Goal: Find specific page/section: Find specific page/section

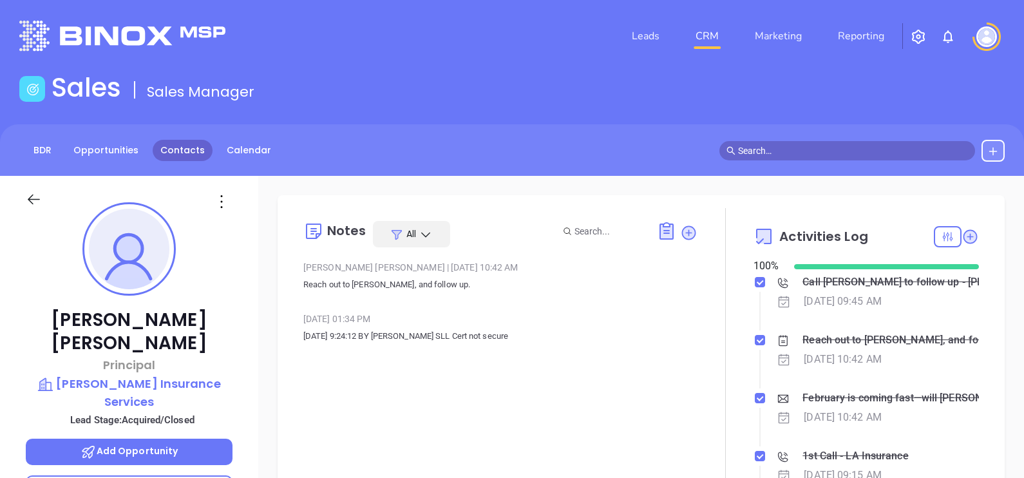
click at [169, 155] on link "Contacts" at bounding box center [183, 150] width 60 height 21
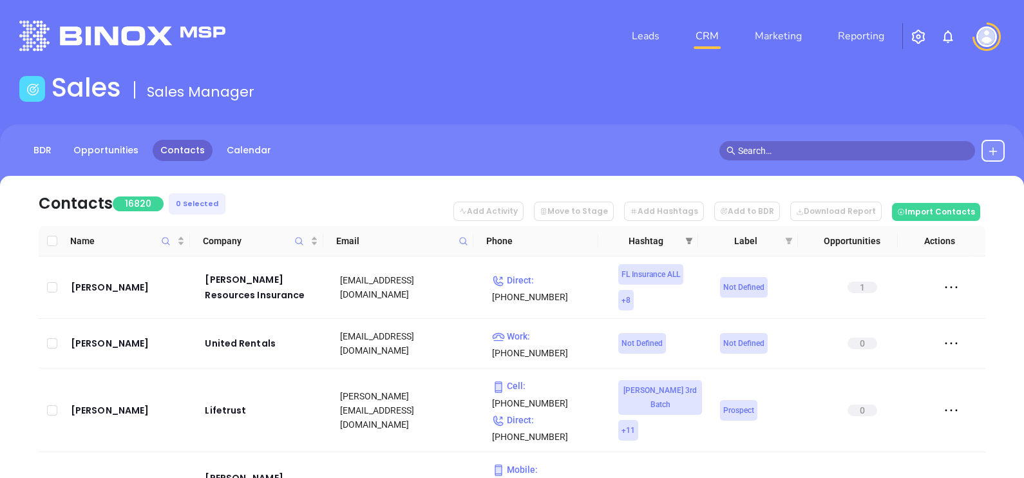
click at [686, 241] on icon "filter" at bounding box center [689, 241] width 8 height 8
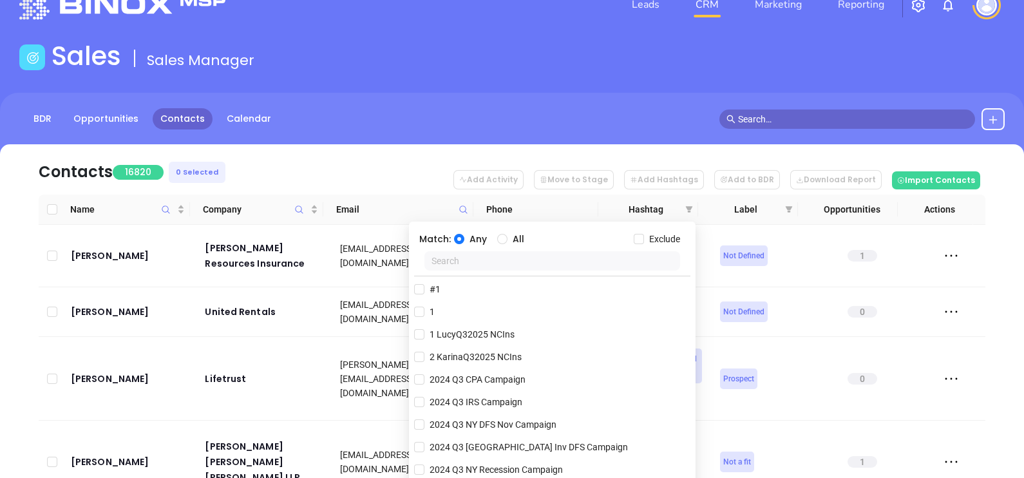
scroll to position [64, 0]
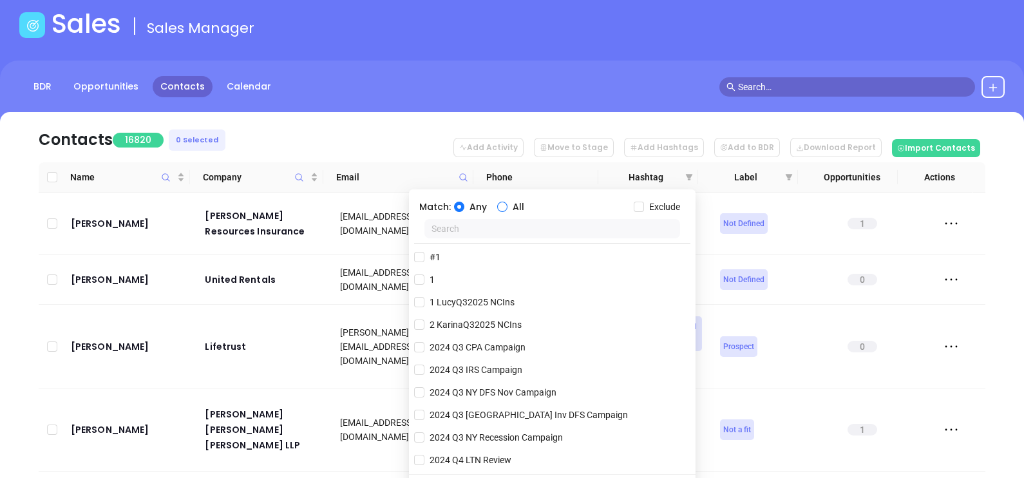
click at [499, 203] on input "All" at bounding box center [502, 207] width 10 height 10
radio input "true"
click at [480, 234] on input "text" at bounding box center [552, 228] width 256 height 19
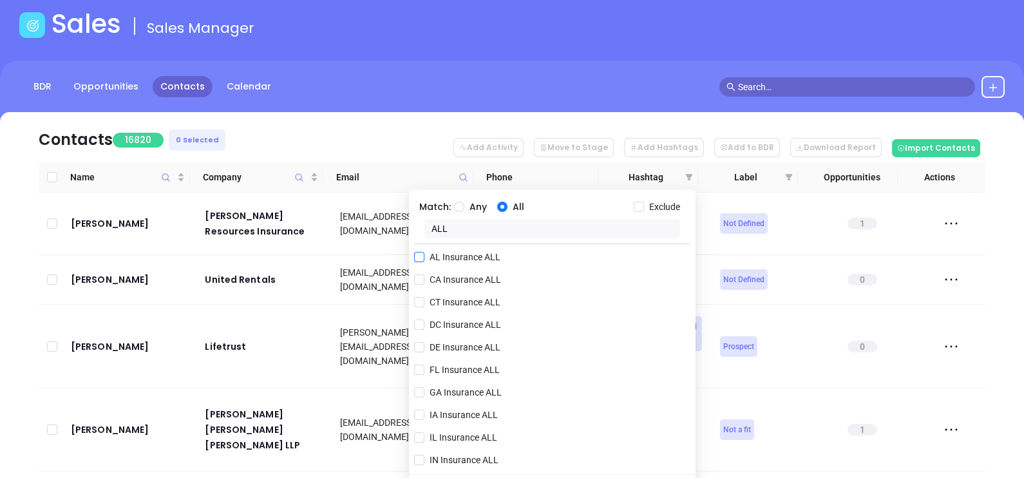
type input "ALL"
click at [421, 256] on input "AL Insurance ALL" at bounding box center [419, 257] width 10 height 10
checkbox input "true"
click at [461, 229] on input "ALL" at bounding box center [552, 228] width 256 height 19
type input "A"
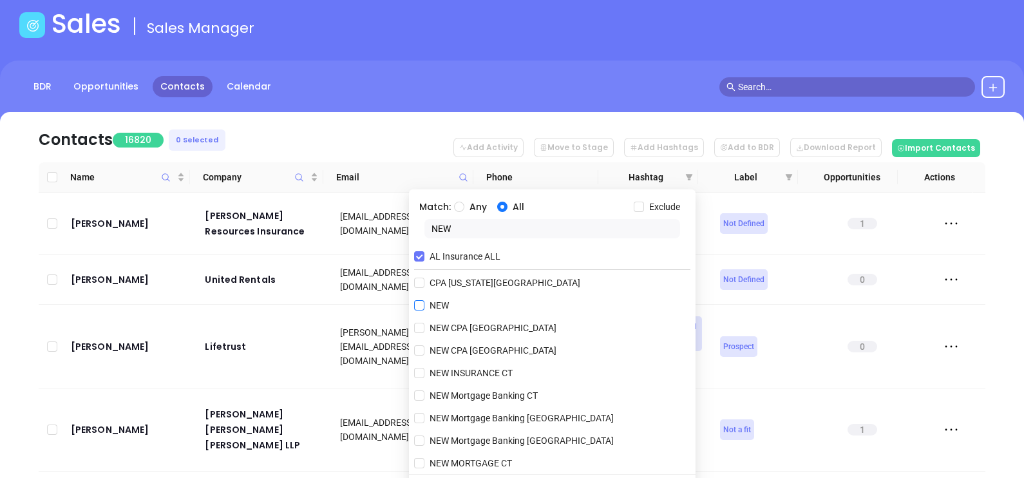
type input "NEW"
click at [417, 309] on input "NEW" at bounding box center [419, 305] width 10 height 10
checkbox input "true"
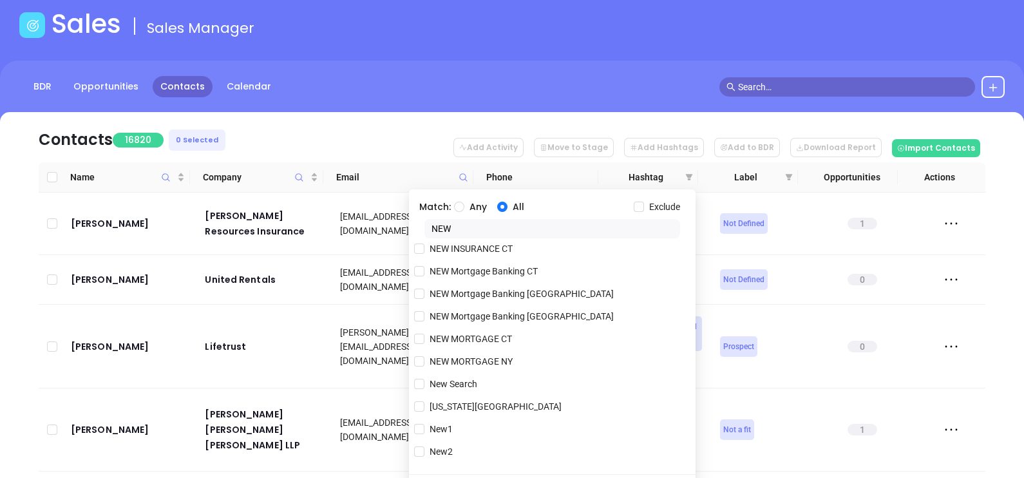
scroll to position [164, 0]
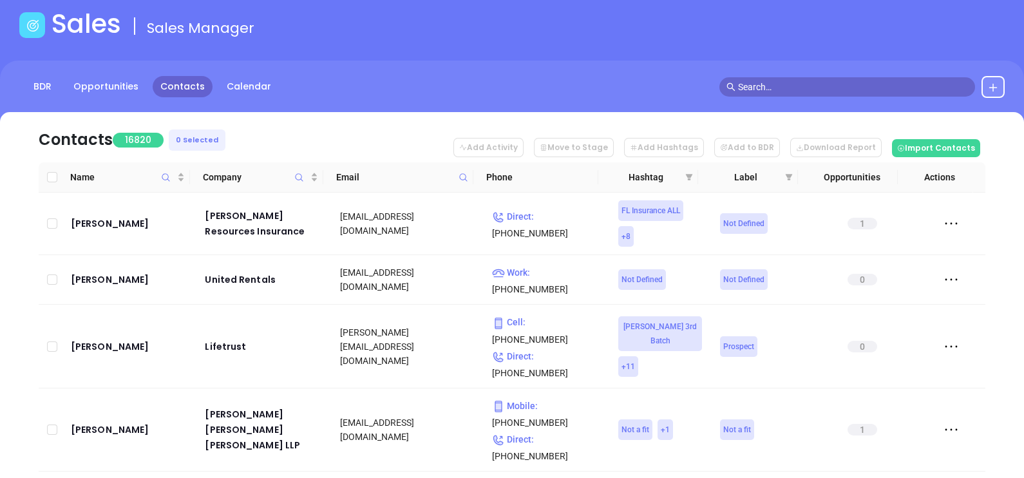
click at [988, 288] on div "Contacts 16820 0 Selected Add Activity Move to Stage Add Hashtags Add to BDR Do…" at bounding box center [511, 361] width 985 height 498
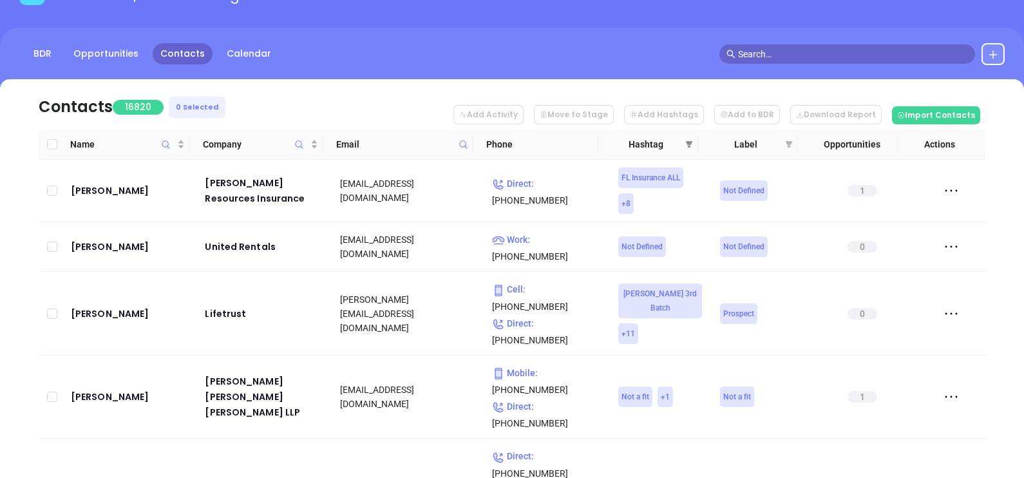
click at [692, 147] on icon "filter" at bounding box center [689, 144] width 8 height 8
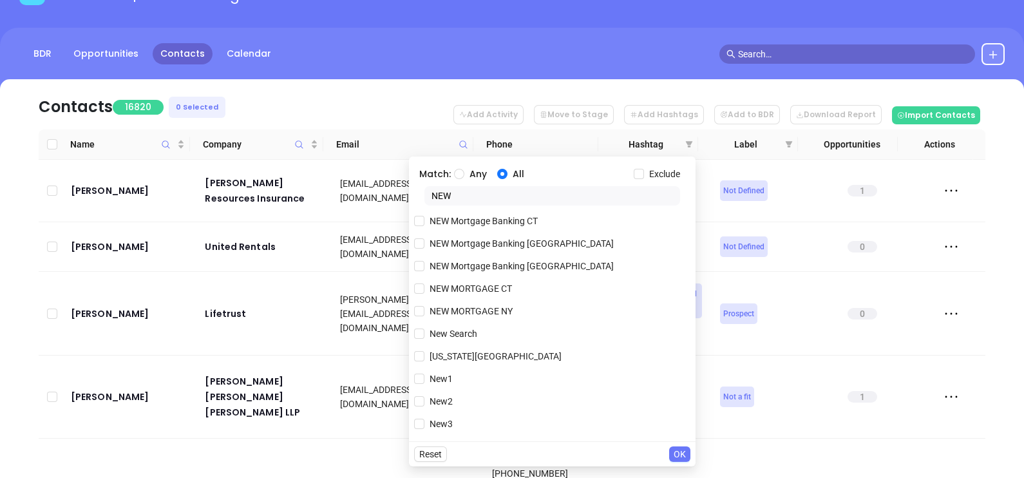
click at [685, 454] on span "OK" at bounding box center [680, 454] width 12 height 14
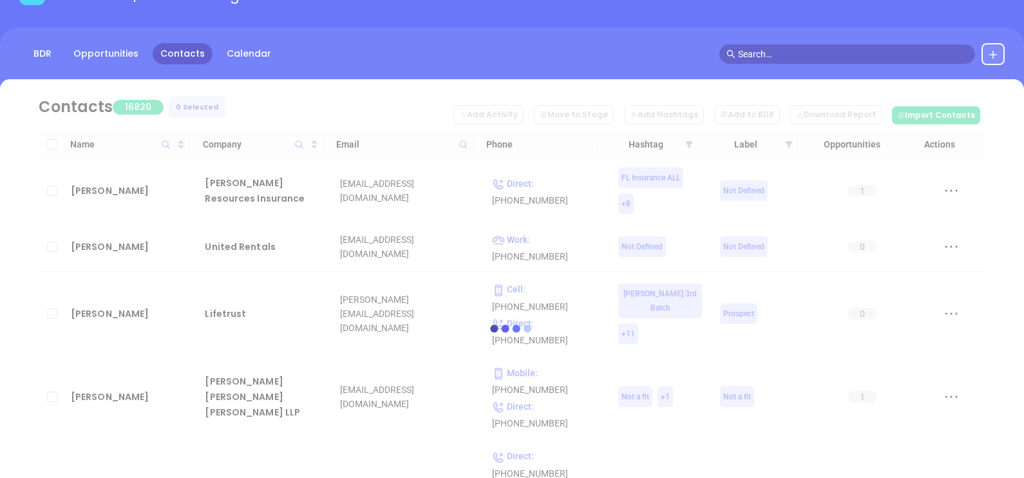
scroll to position [0, 0]
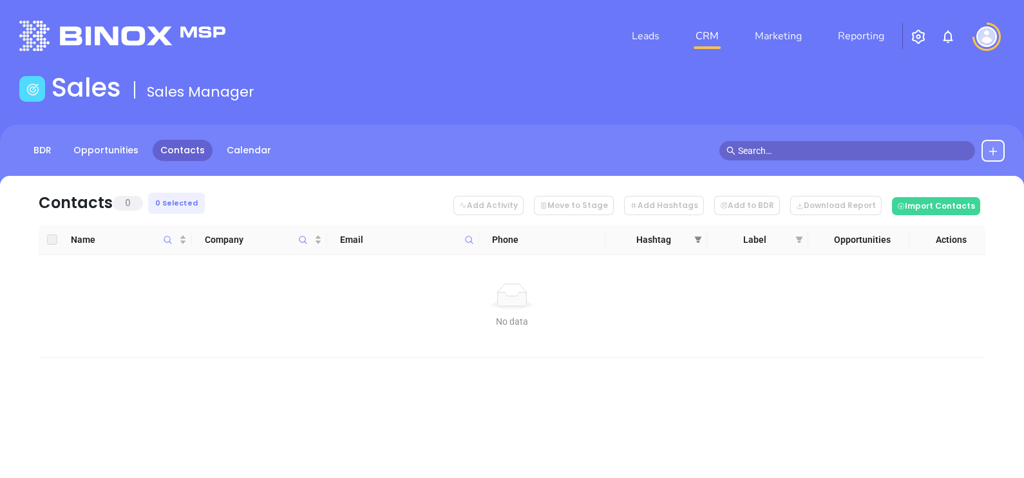
click at [703, 232] on span at bounding box center [698, 239] width 13 height 19
click at [750, 109] on main "Sales Sales Manager BDR Opportunities Contacts Calendar Contacts 0 0 Selected A…" at bounding box center [512, 237] width 1024 height 330
click at [696, 238] on icon "filter" at bounding box center [697, 239] width 7 height 6
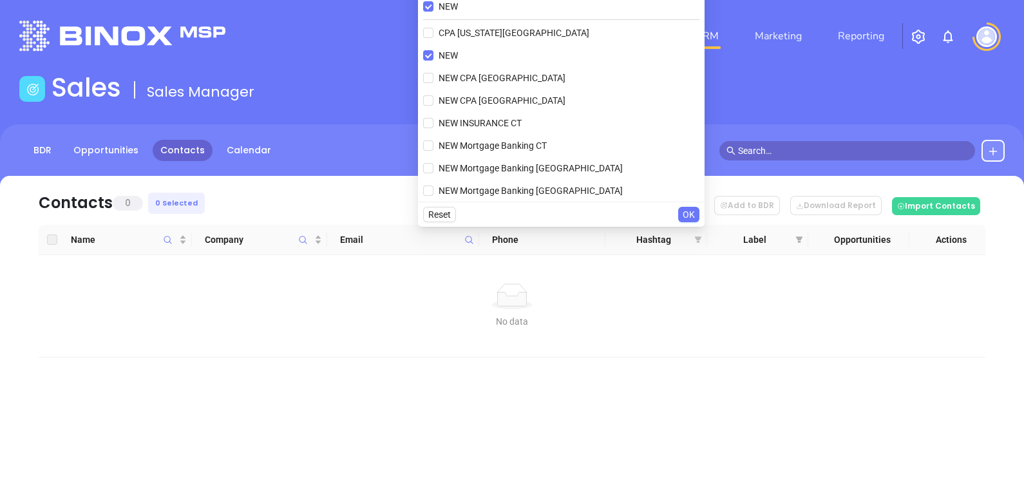
click at [696, 238] on icon "filter" at bounding box center [697, 239] width 7 height 6
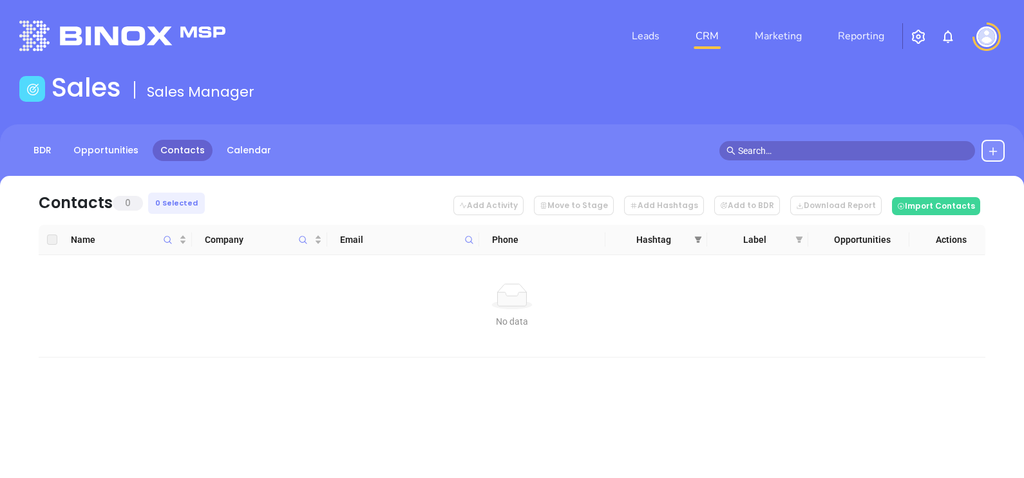
click at [702, 238] on span at bounding box center [698, 239] width 13 height 19
click at [992, 223] on div "Contacts 0 0 Selected Add Activity Move to Stage Add Hashtags Add to BDR Downlo…" at bounding box center [511, 267] width 985 height 182
click at [1001, 193] on div "Contacts 0 0 Selected Add Activity Move to Stage Add Hashtags Add to BDR Downlo…" at bounding box center [511, 267] width 985 height 182
click at [702, 246] on span at bounding box center [698, 239] width 13 height 19
click at [905, 116] on main "Sales Sales Manager BDR Opportunities Contacts Calendar Contacts 0 0 Selected A…" at bounding box center [512, 237] width 1024 height 330
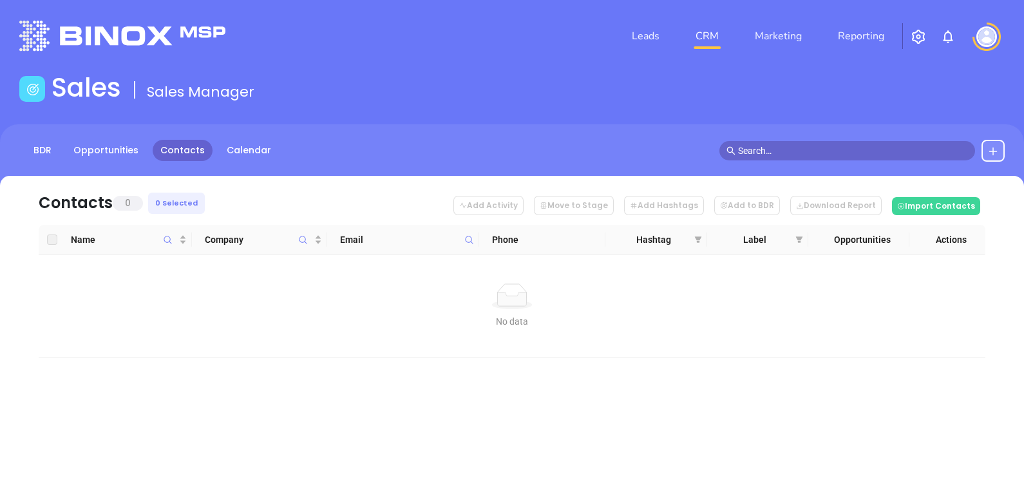
click at [704, 242] on th "Hashtag" at bounding box center [655, 240] width 101 height 30
click at [695, 239] on icon "filter" at bounding box center [697, 239] width 7 height 6
click at [976, 332] on td "No data No data" at bounding box center [512, 306] width 947 height 102
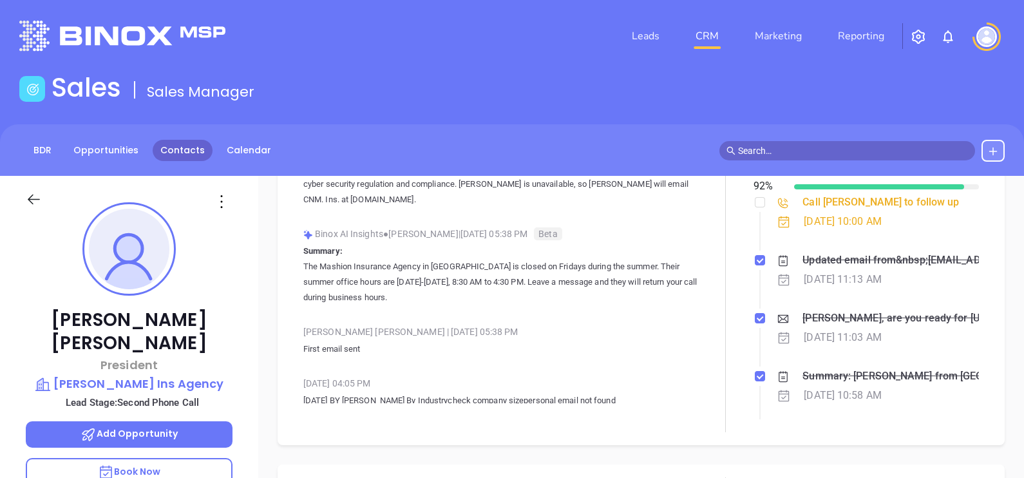
click at [184, 142] on link "Contacts" at bounding box center [183, 150] width 60 height 21
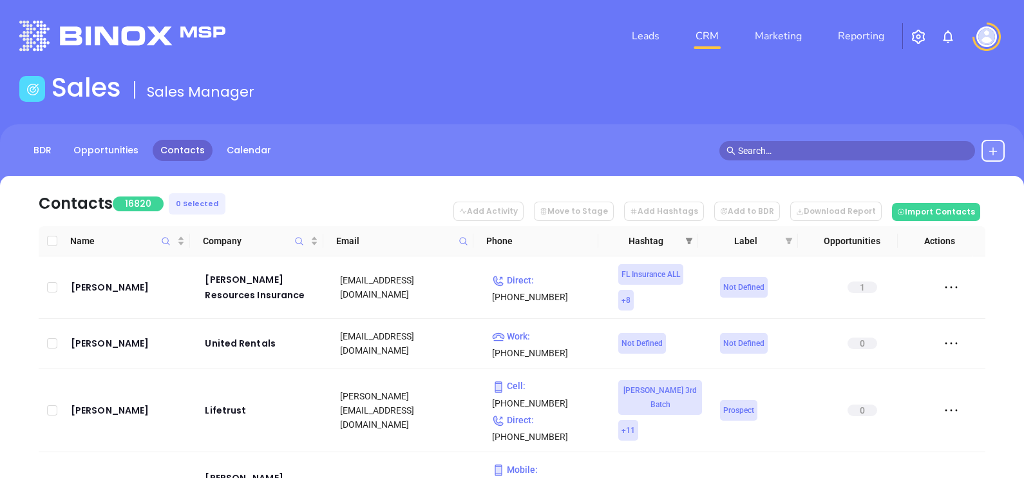
click at [685, 243] on span at bounding box center [689, 240] width 13 height 19
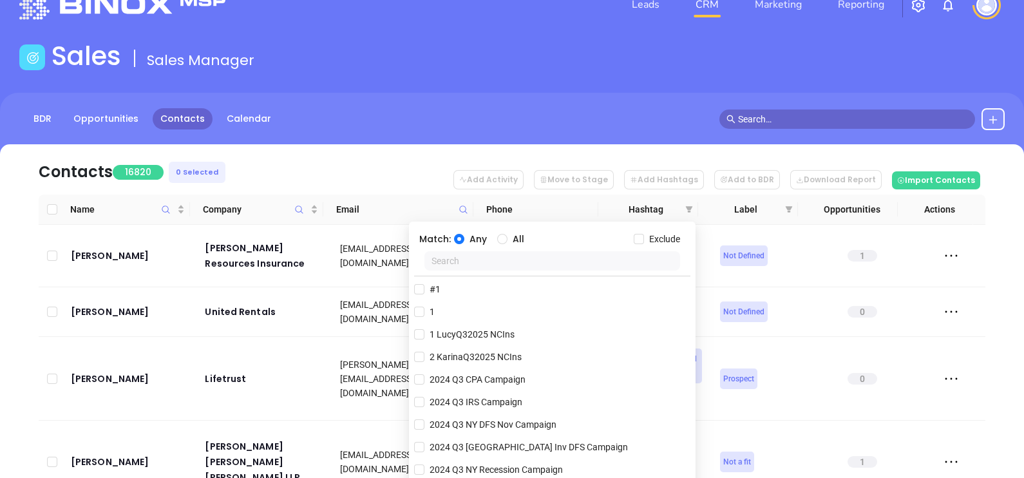
scroll to position [64, 0]
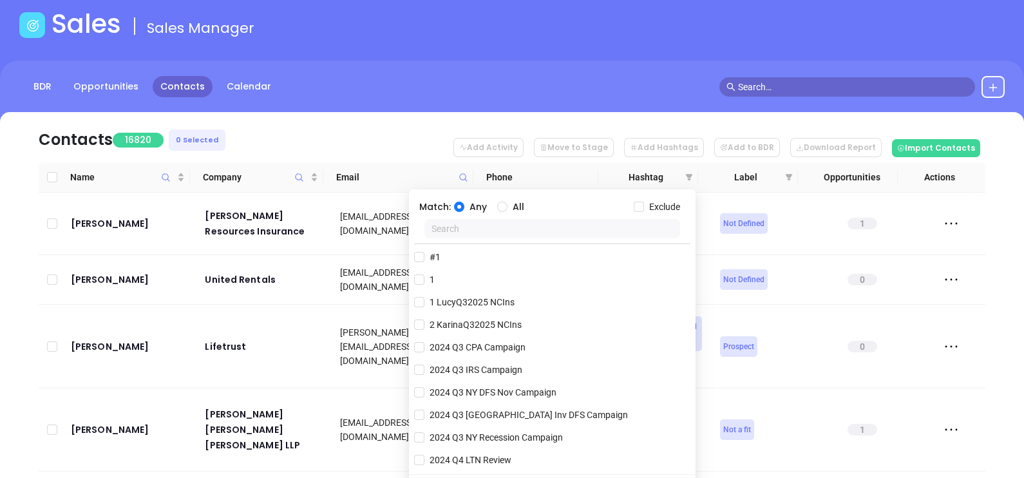
click at [475, 232] on input "text" at bounding box center [552, 228] width 256 height 19
type input "AL"
click at [453, 276] on span "AL Insurance ALL" at bounding box center [464, 279] width 81 height 14
click at [424, 276] on input "AL Insurance ALL" at bounding box center [419, 279] width 10 height 10
checkbox input "true"
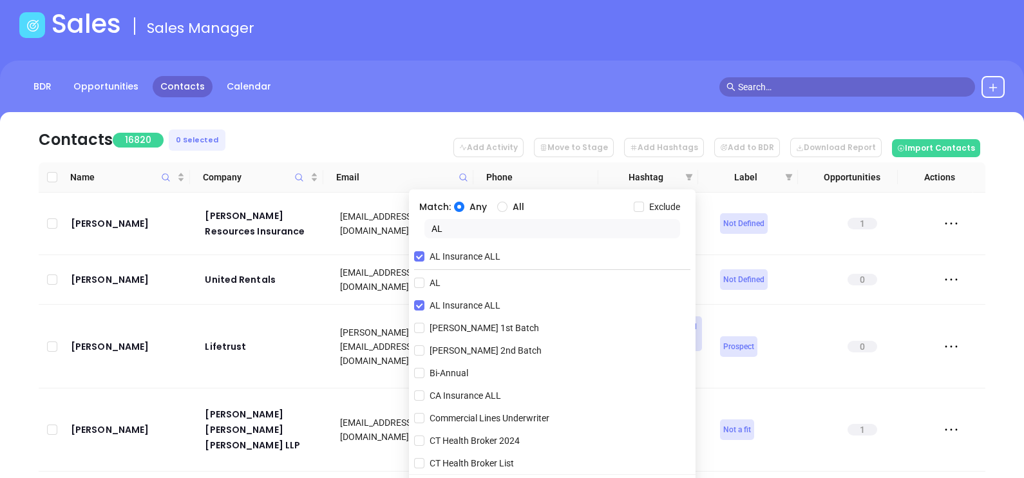
click at [465, 220] on input "AL" at bounding box center [552, 228] width 256 height 19
type input "A"
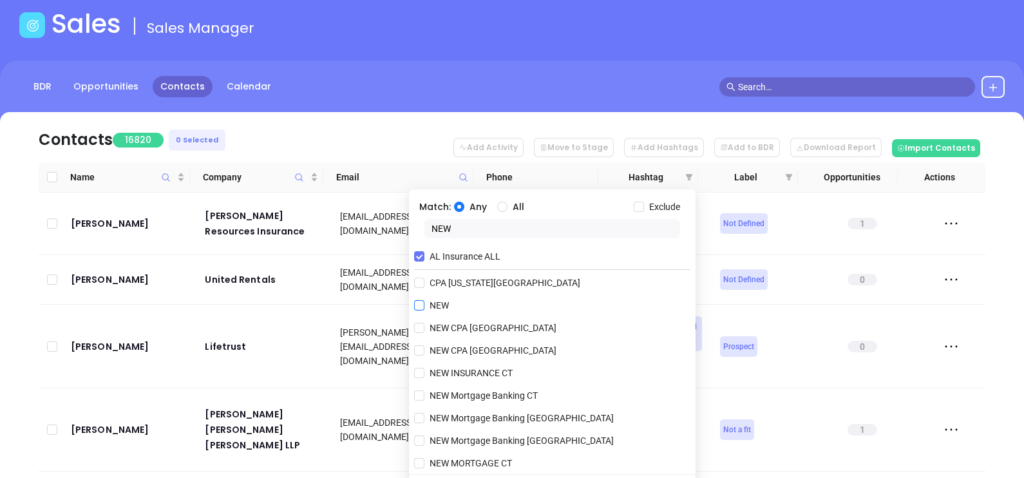
type input "NEW"
click at [418, 305] on input "NEW" at bounding box center [419, 305] width 10 height 10
checkbox input "true"
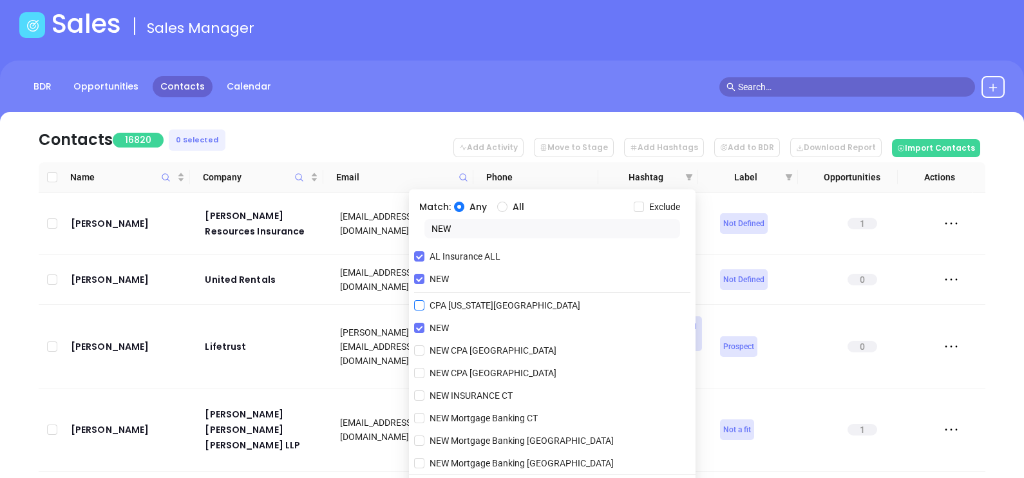
click at [418, 305] on input "CPA [US_STATE][GEOGRAPHIC_DATA]" at bounding box center [419, 305] width 10 height 10
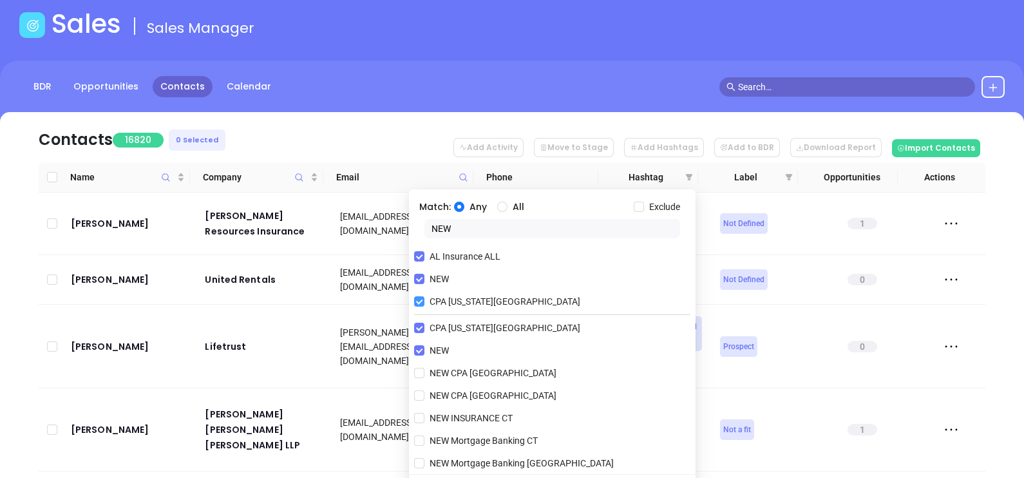
click at [417, 302] on input "CPA [US_STATE][GEOGRAPHIC_DATA]" at bounding box center [419, 301] width 10 height 10
checkbox input "false"
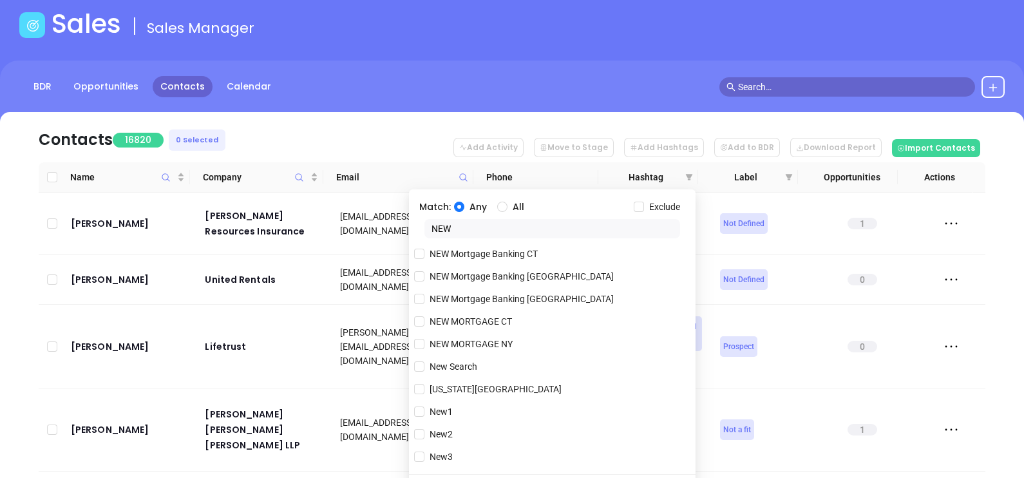
scroll to position [0, 0]
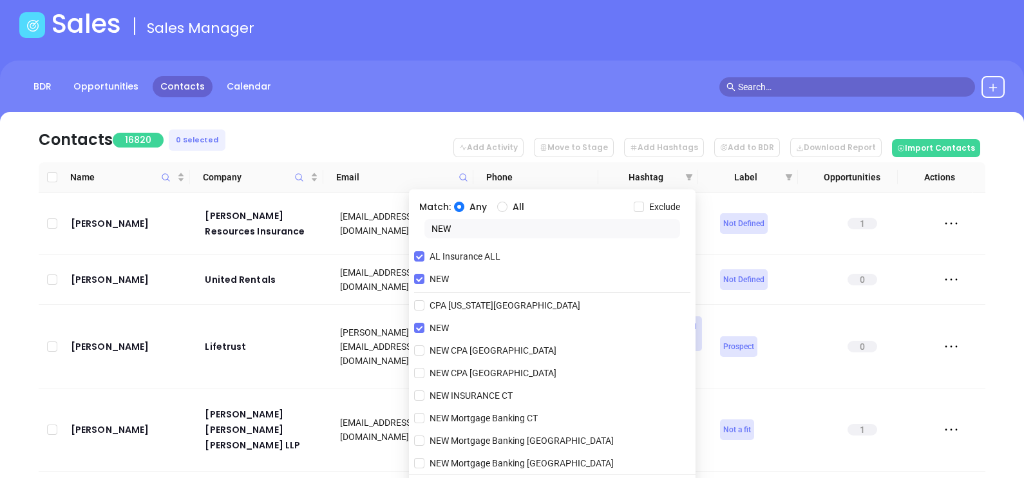
click at [650, 383] on div "AL Insurance ALL NEW CPA [US_STATE][GEOGRAPHIC_DATA] NEW NEW CPA [GEOGRAPHIC_DA…" at bounding box center [552, 355] width 277 height 225
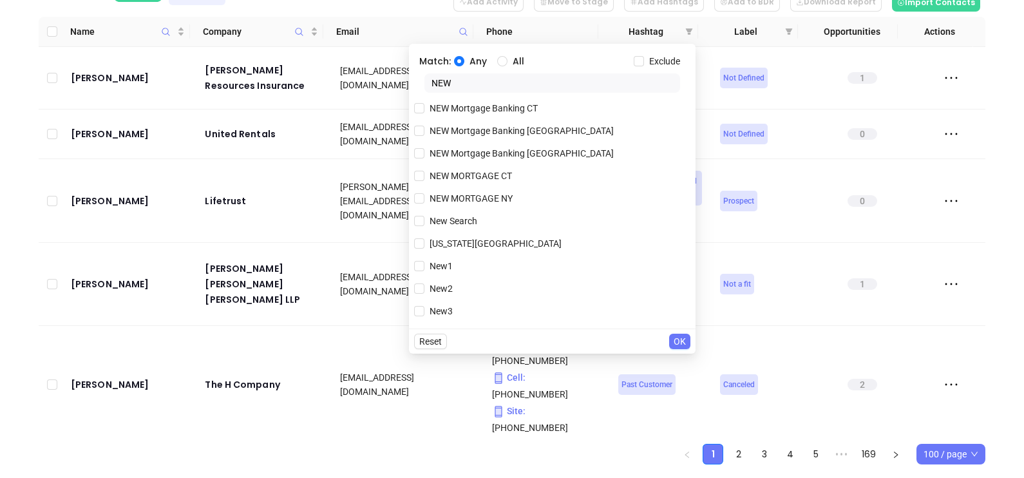
scroll to position [240, 0]
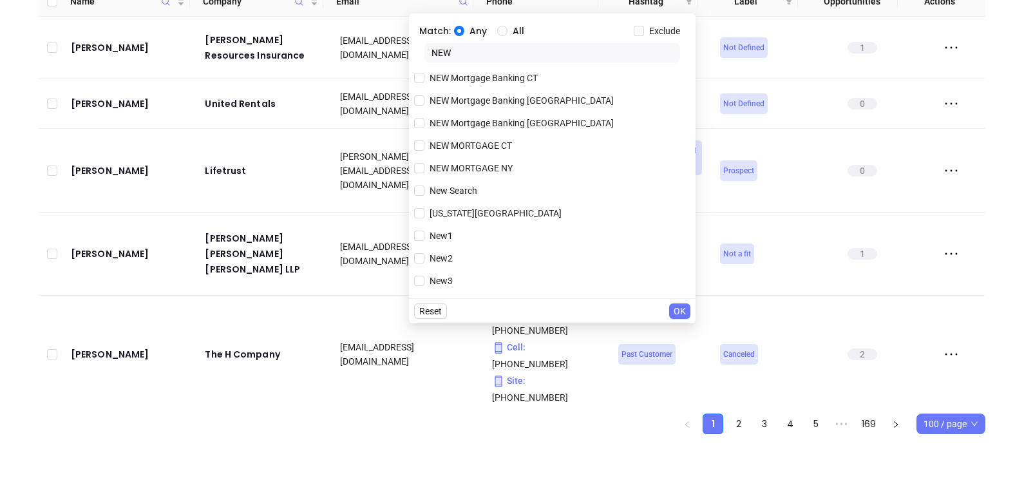
click at [676, 305] on span "OK" at bounding box center [680, 311] width 12 height 14
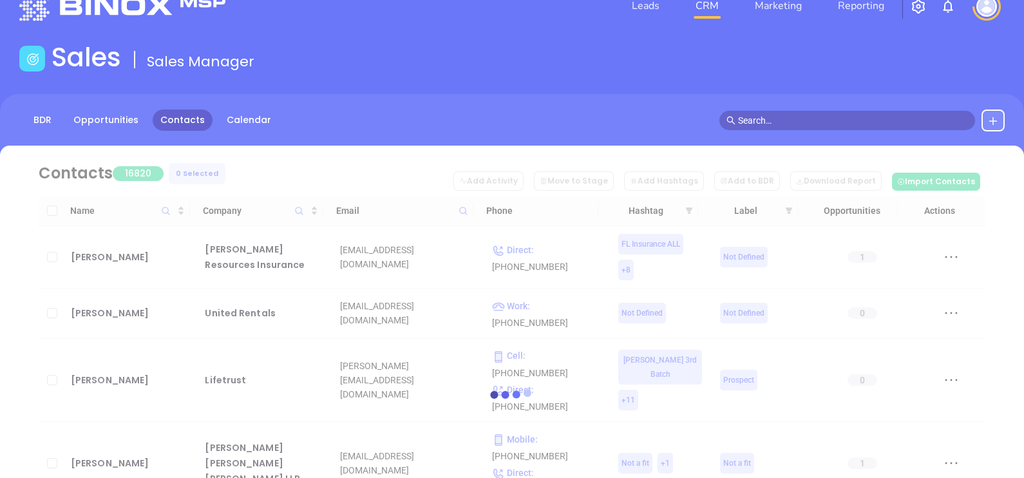
scroll to position [32, 0]
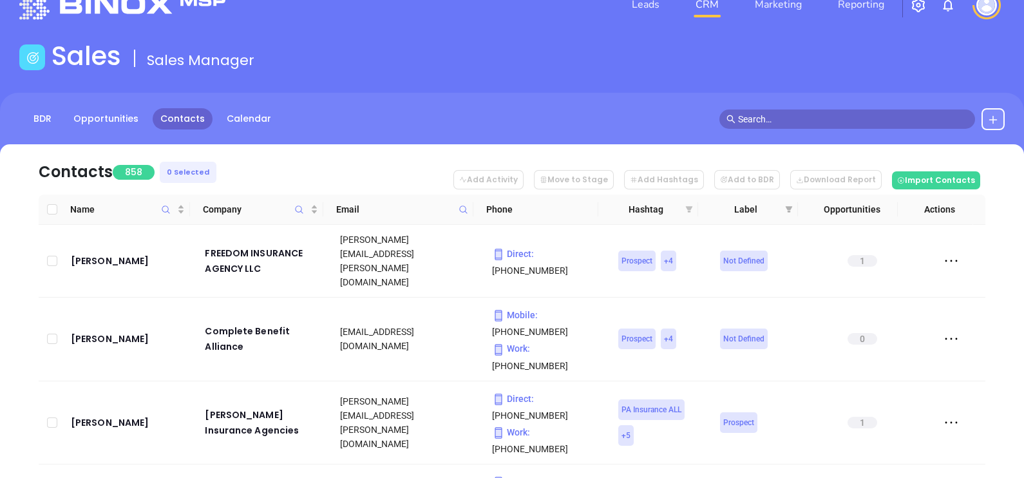
click at [688, 209] on icon "filter" at bounding box center [689, 209] width 7 height 6
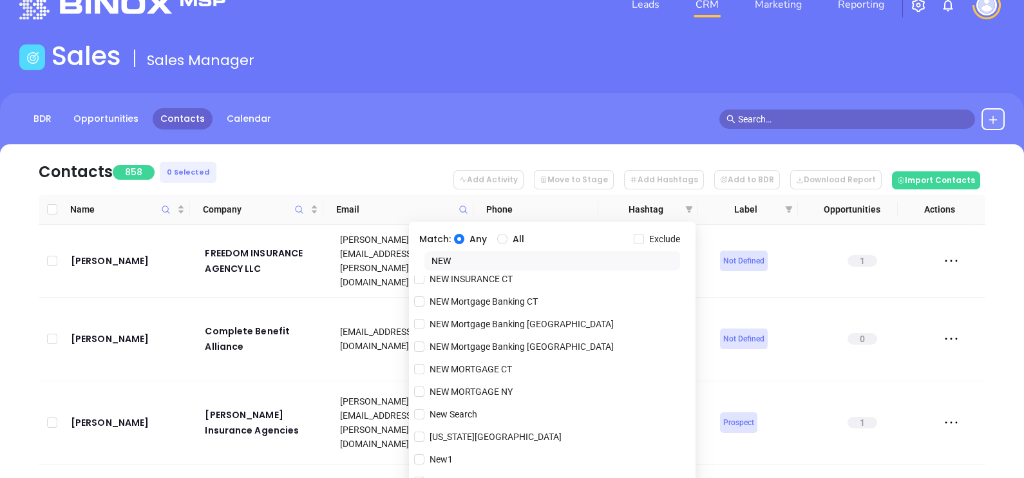
scroll to position [162, 0]
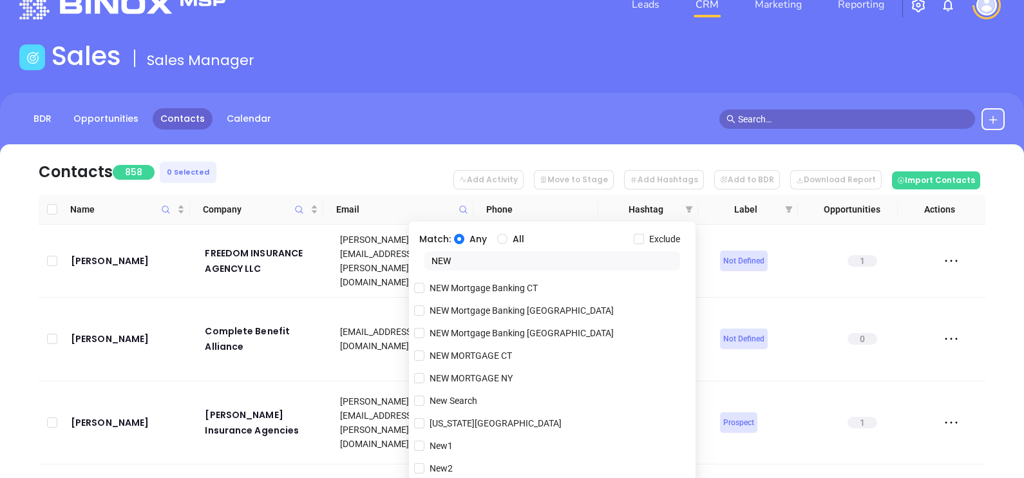
click at [662, 429] on div "[US_STATE][GEOGRAPHIC_DATA]" at bounding box center [552, 422] width 277 height 19
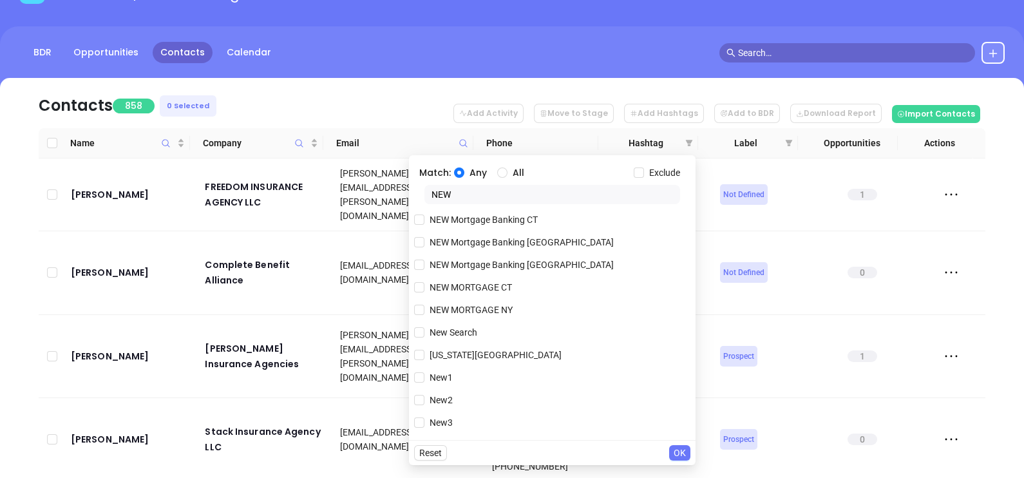
scroll to position [128, 0]
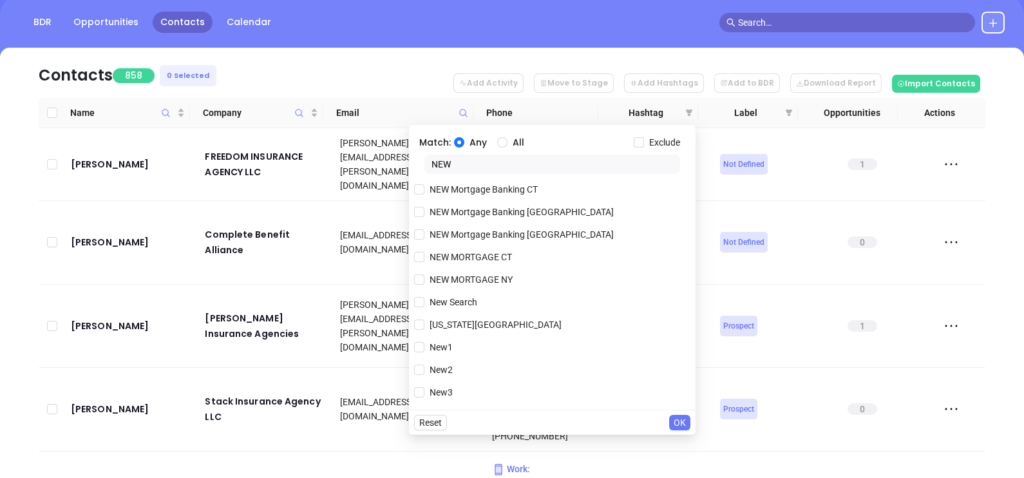
click at [674, 424] on span "OK" at bounding box center [680, 422] width 12 height 14
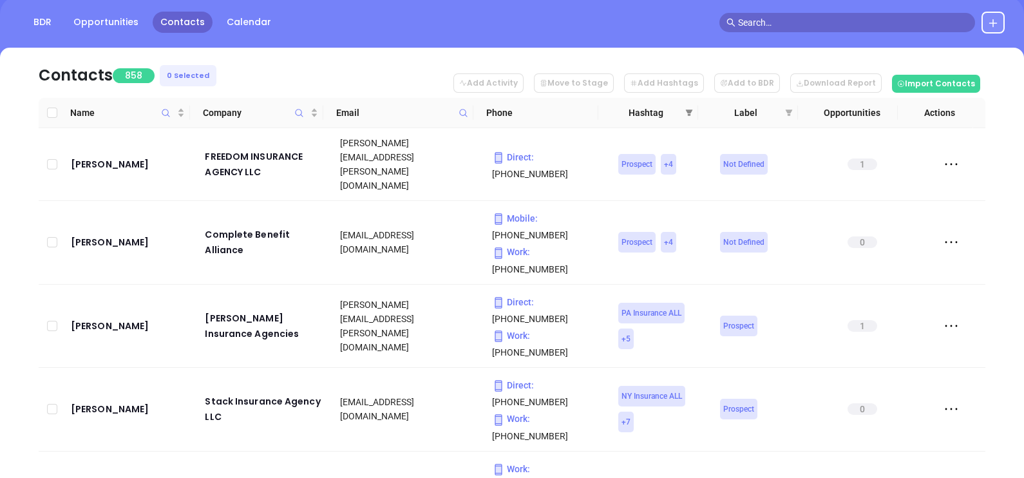
click at [686, 111] on icon "filter" at bounding box center [689, 113] width 8 height 8
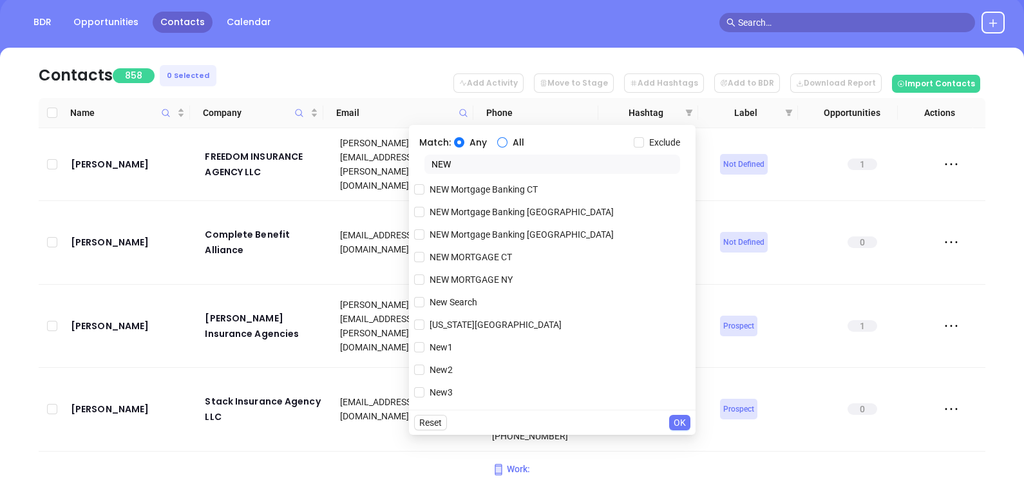
click at [500, 140] on input "All" at bounding box center [502, 142] width 10 height 10
radio input "true"
click at [684, 424] on span "OK" at bounding box center [680, 422] width 12 height 14
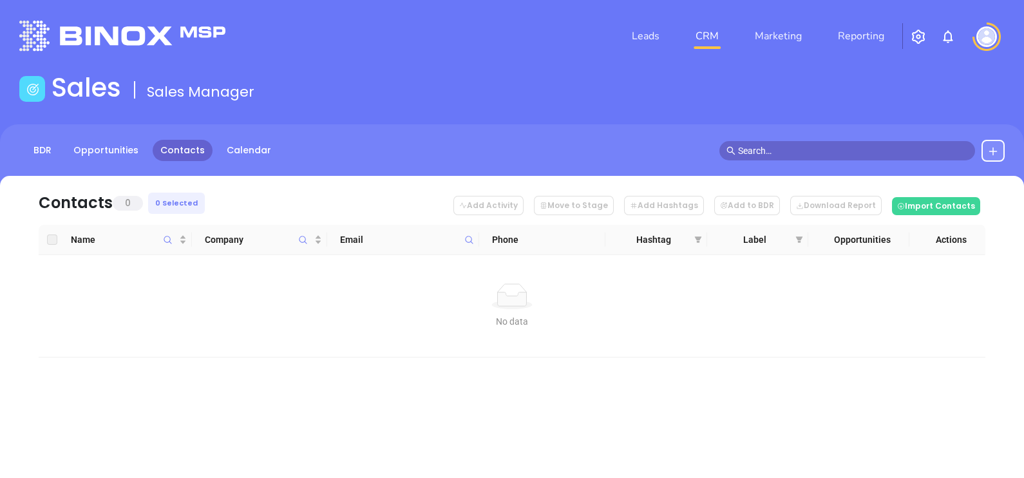
scroll to position [0, 0]
click at [699, 240] on icon "filter" at bounding box center [698, 240] width 8 height 8
